Goal: Task Accomplishment & Management: Manage account settings

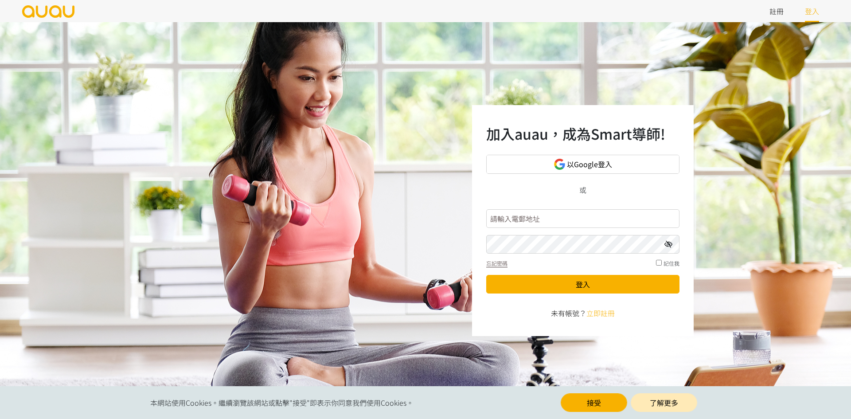
click at [580, 217] on input "text" at bounding box center [582, 218] width 193 height 19
click at [570, 217] on input "text" at bounding box center [582, 218] width 193 height 19
click at [573, 398] on button "接受" at bounding box center [594, 402] width 67 height 19
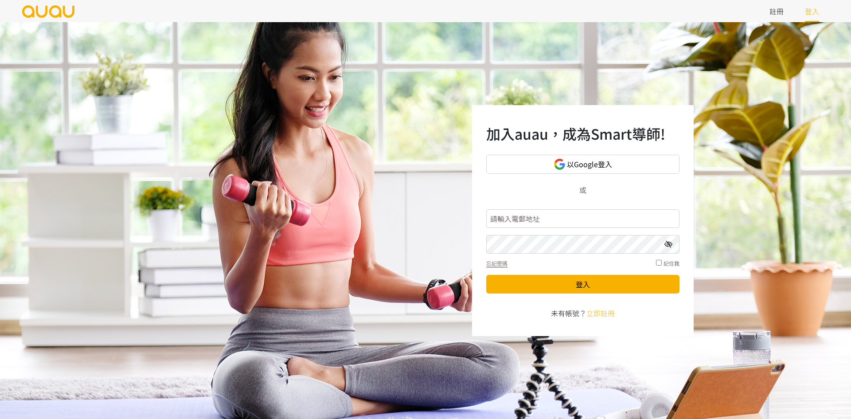
click at [533, 219] on input "text" at bounding box center [582, 218] width 193 height 19
type input "[DOMAIN_NAME][EMAIL_ADDRESS][DOMAIN_NAME]"
click at [486, 275] on button "登入" at bounding box center [582, 284] width 193 height 19
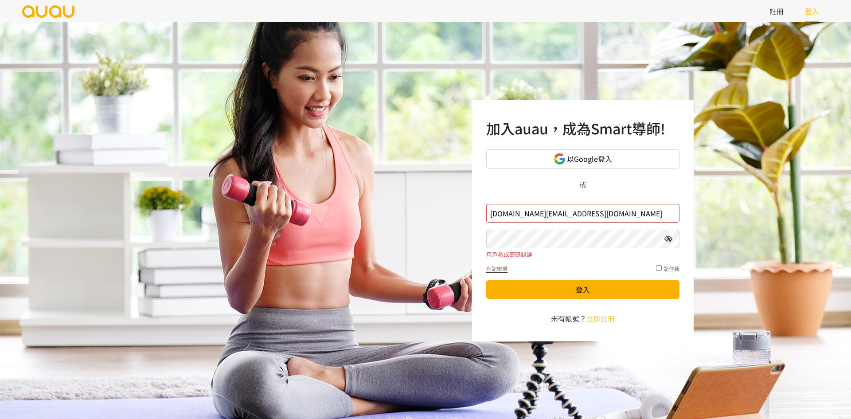
click at [503, 217] on input "[DOMAIN_NAME][EMAIL_ADDRESS][DOMAIN_NAME]" at bounding box center [582, 213] width 193 height 19
click at [513, 213] on input "[DOMAIN_NAME][EMAIL_ADDRESS][DOMAIN_NAME]" at bounding box center [582, 213] width 193 height 19
click at [528, 214] on input "[DOMAIN_NAME][EMAIL_ADDRESS][DOMAIN_NAME]" at bounding box center [582, 213] width 193 height 19
drag, startPoint x: 491, startPoint y: 215, endPoint x: 616, endPoint y: 218, distance: 125.0
click at [616, 218] on input "[DOMAIN_NAME][EMAIL_ADDRESS][DOMAIN_NAME]" at bounding box center [582, 213] width 193 height 19
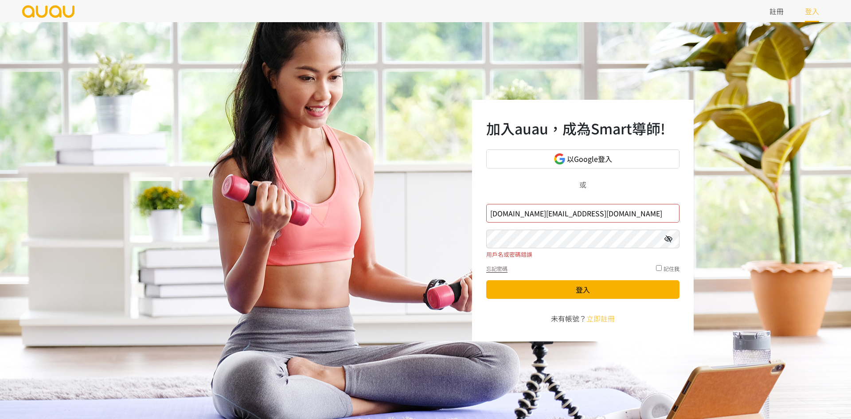
click at [618, 213] on input "[DOMAIN_NAME][EMAIL_ADDRESS][DOMAIN_NAME]" at bounding box center [582, 213] width 193 height 19
click at [671, 240] on icon at bounding box center [669, 238] width 8 height 7
click at [623, 291] on button "登入" at bounding box center [582, 289] width 193 height 19
click at [580, 218] on input "[DOMAIN_NAME][EMAIL_ADDRESS][DOMAIN_NAME]" at bounding box center [582, 213] width 193 height 19
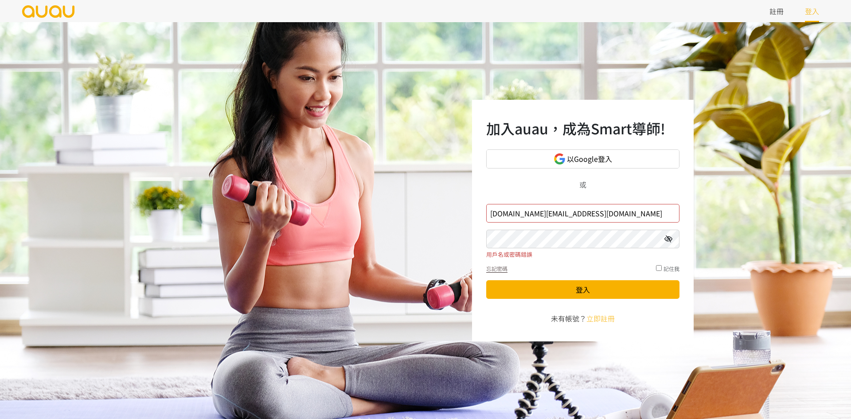
click at [580, 218] on input "[DOMAIN_NAME][EMAIL_ADDRESS][DOMAIN_NAME]" at bounding box center [582, 213] width 193 height 19
click at [618, 210] on input "[DOMAIN_NAME][EMAIL_ADDRESS][DOMAIN_NAME]" at bounding box center [582, 213] width 193 height 19
